Goal: Transaction & Acquisition: Purchase product/service

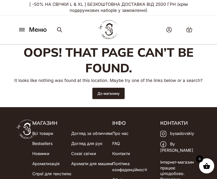
click at [43, 3] on p "[ -50% НА СВІЧКИ L & XL ] БЕЗКОШТОВНА ДОСТАВКА ВІД 2500 ГРН (крім подарункових …" at bounding box center [108, 7] width 184 height 15
click at [35, 4] on p "[ -50% НА СВІЧКИ L & XL ] БЕЗКОШТОВНА ДОСТАВКА ВІД 2500 ГРН (крім подарункових …" at bounding box center [108, 7] width 184 height 15
click at [47, 9] on p "[ -50% НА СВІЧКИ L & XL ] БЕЗКОШТОВНА ДОСТАВКА ВІД 2500 ГРН (крім подарункових …" at bounding box center [108, 7] width 184 height 15
click at [42, 8] on p "[ -50% НА СВІЧКИ L & XL ] БЕЗКОШТОВНА ДОСТАВКА ВІД 2500 ГРН (крім подарункових …" at bounding box center [108, 7] width 184 height 15
click at [102, 94] on link "До магазину" at bounding box center [108, 93] width 32 height 11
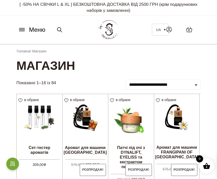
click at [41, 4] on p "[ -50% НА СВІЧКИ L & XL ] БЕЗКОШТОВНА ДОСТАВКА ВІД 2500 ГРН (крім подарункових …" at bounding box center [108, 7] width 184 height 15
click at [93, 13] on p "[ -50% НА СВІЧКИ L & XL ] БЕЗКОШТОВНА ДОСТАВКА ВІД 2500 ГРН (крім подарункових …" at bounding box center [108, 7] width 184 height 15
click at [94, 9] on p "[ -50% НА СВІЧКИ L & XL ] БЕЗКОШТОВНА ДОСТАВКА ВІД 2500 ГРН (крім подарункових …" at bounding box center [108, 7] width 184 height 15
click at [90, 11] on p "[ -50% НА СВІЧКИ L & XL ] БЕЗКОШТОВНА ДОСТАВКА ВІД 2500 ГРН (крім подарункових …" at bounding box center [108, 7] width 184 height 15
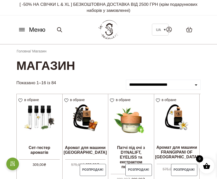
click at [84, 12] on p "[ -50% НА СВІЧКИ L & XL ] БЕЗКОШТОВНА ДОСТАВКА ВІД 2500 ГРН (крім подарункових …" at bounding box center [108, 7] width 184 height 15
click at [127, 5] on p "[ -50% НА СВІЧКИ L & XL ] БЕЗКОШТОВНА ДОСТАВКА ВІД 2500 ГРН (крім подарункових …" at bounding box center [108, 7] width 184 height 15
click at [124, 6] on p "[ -50% НА СВІЧКИ L & XL ] БЕЗКОШТОВНА ДОСТАВКА ВІД 2500 ГРН (крім подарункових …" at bounding box center [108, 7] width 184 height 15
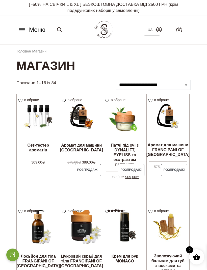
click at [37, 5] on p "[ -50% НА СВІЧКИ L & XL ] БЕЗКОШТОВНА ДОСТАВКА ВІД 2500 ГРН (крім подарункових …" at bounding box center [103, 7] width 174 height 15
click at [22, 26] on button "Меню" at bounding box center [31, 30] width 30 height 10
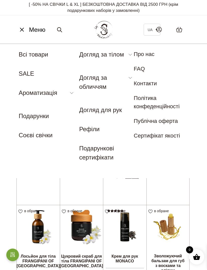
click at [23, 73] on link "SALE" at bounding box center [26, 73] width 15 height 7
click at [32, 177] on nav "Меню UA Всі товари SALE Ароматизація Аромадифузор Спрей для текстилю Ароматичні…" at bounding box center [103, 111] width 207 height 134
click at [25, 132] on link "Соєві свічки" at bounding box center [36, 135] width 34 height 7
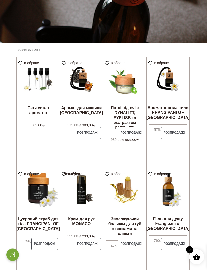
scroll to position [84, 0]
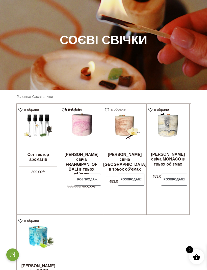
scroll to position [49, 0]
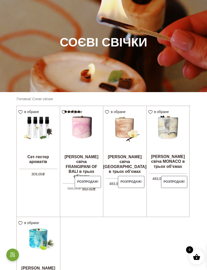
click at [0, 0] on link "Оберіть опції" at bounding box center [0, 0] width 0 height 0
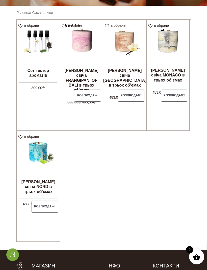
scroll to position [158, 0]
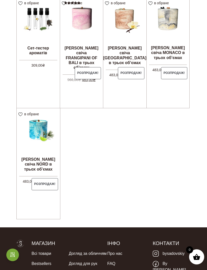
click at [0, 0] on link "Оберіть опції" at bounding box center [0, 0] width 0 height 0
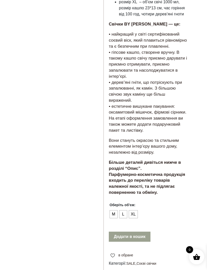
scroll to position [260, 0]
click at [124, 210] on span "L" at bounding box center [123, 214] width 7 height 8
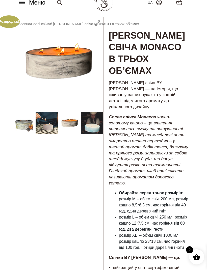
scroll to position [27, 0]
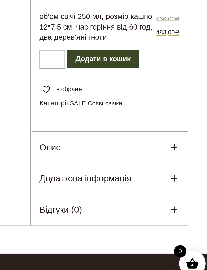
scroll to position [391, 0]
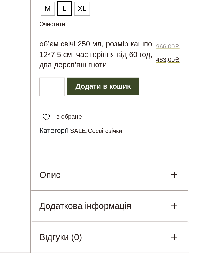
click at [104, 170] on div "Опис" at bounding box center [149, 179] width 90 height 18
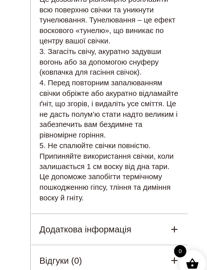
click at [109, 233] on h5 "Додаткова інформація" at bounding box center [135, 237] width 53 height 8
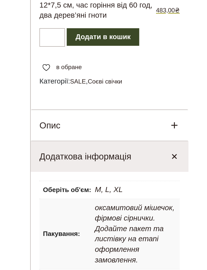
scroll to position [495, 0]
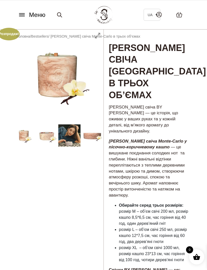
scroll to position [14, 0]
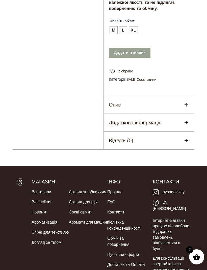
scroll to position [436, 0]
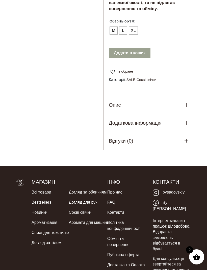
click at [74, 197] on link "Догляд для рук" at bounding box center [83, 202] width 28 height 10
